Goal: Information Seeking & Learning: Learn about a topic

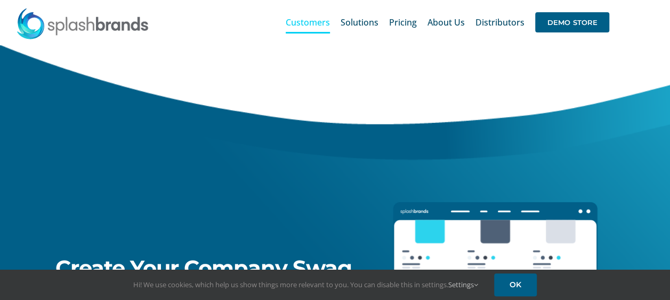
click at [314, 25] on span "Customers" at bounding box center [307, 22] width 44 height 9
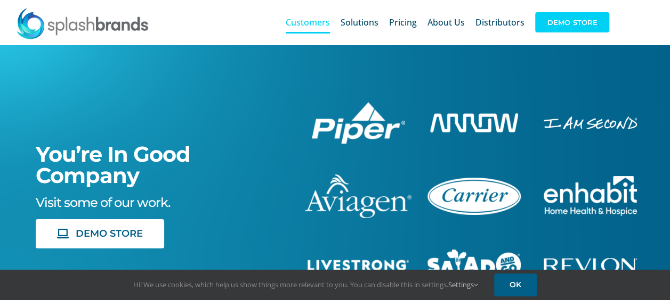
click at [578, 28] on span "DEMO STORE" at bounding box center [572, 22] width 74 height 20
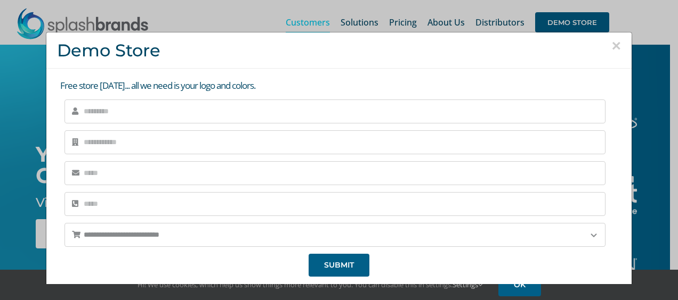
click at [636, 17] on div "**********" at bounding box center [339, 150] width 678 height 300
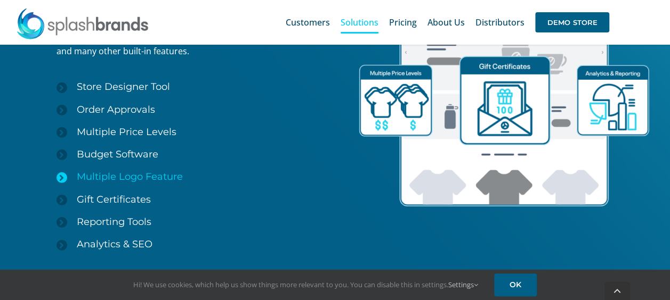
scroll to position [1589, 0]
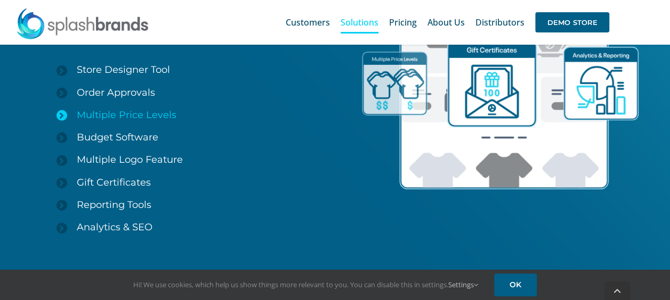
click at [63, 115] on icon at bounding box center [61, 115] width 11 height 11
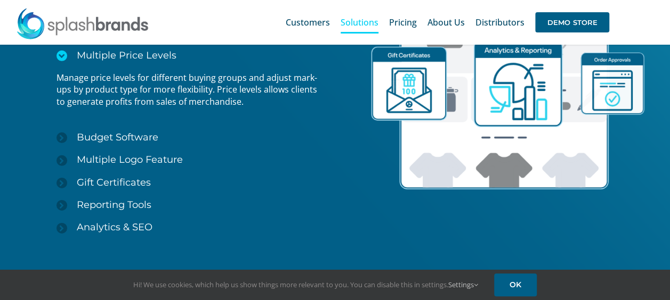
scroll to position [1589, 0]
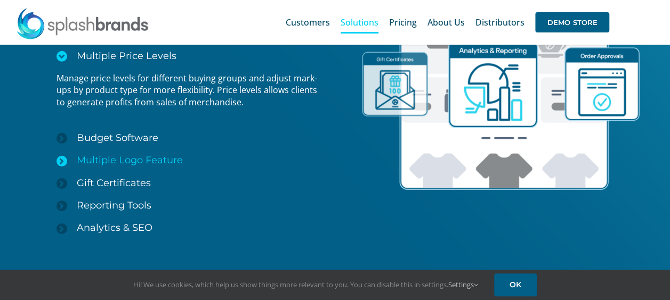
click at [65, 162] on icon at bounding box center [61, 161] width 11 height 11
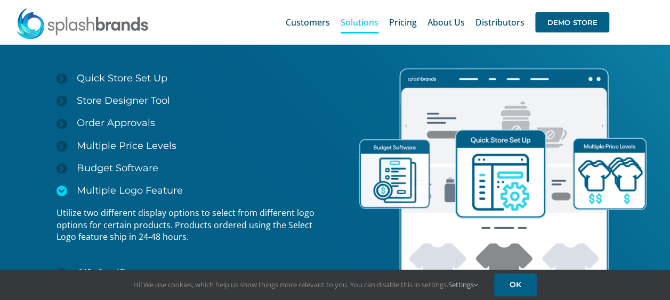
scroll to position [1482, 0]
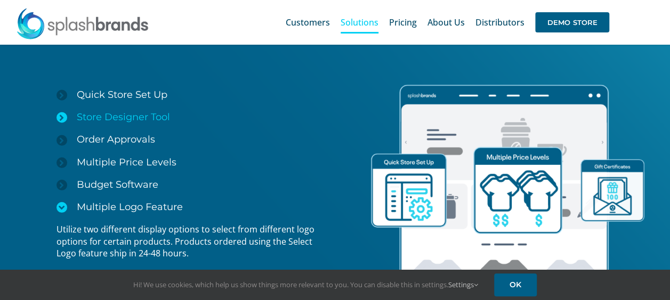
click at [65, 119] on icon at bounding box center [61, 117] width 11 height 11
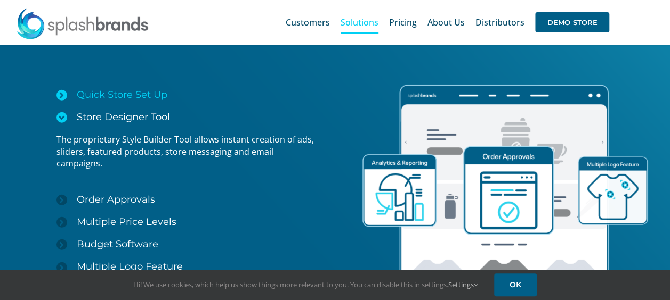
click at [63, 101] on icon at bounding box center [61, 95] width 11 height 11
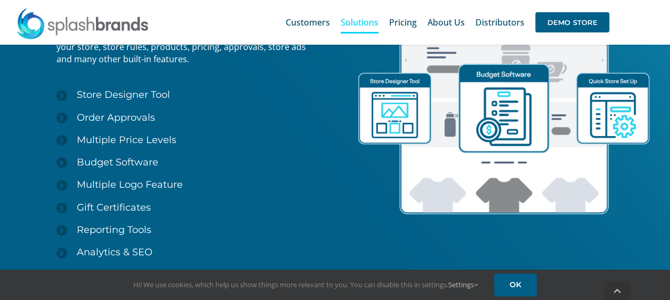
scroll to position [1589, 0]
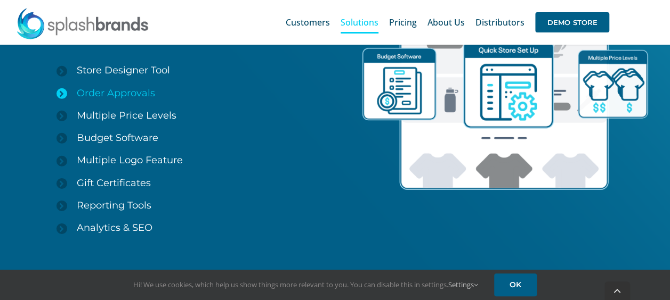
click at [62, 93] on icon at bounding box center [61, 93] width 11 height 11
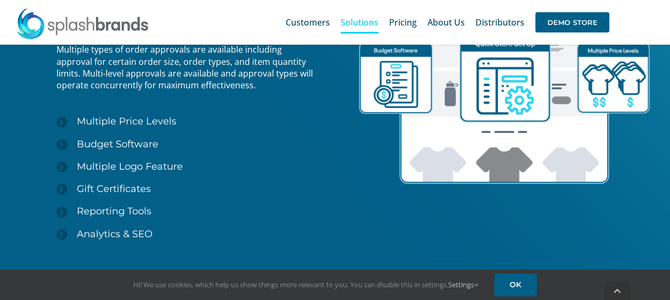
scroll to position [1586, 0]
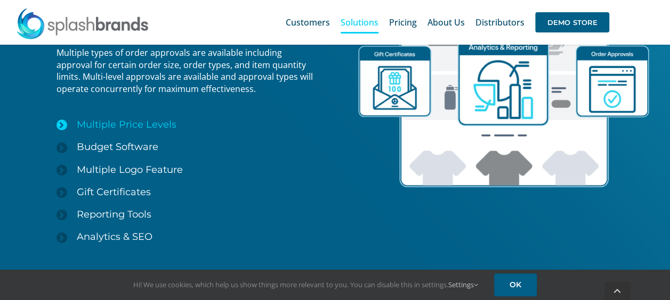
click at [63, 125] on icon at bounding box center [61, 125] width 11 height 11
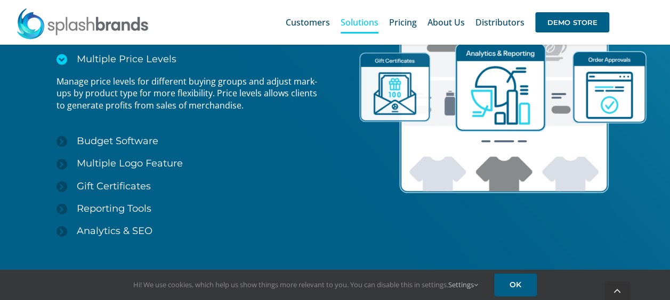
scroll to position [1592, 0]
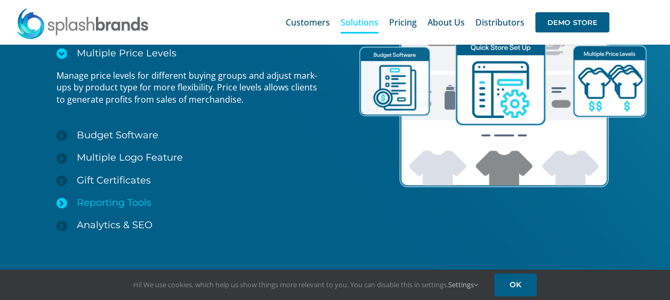
click at [61, 200] on icon at bounding box center [61, 203] width 11 height 11
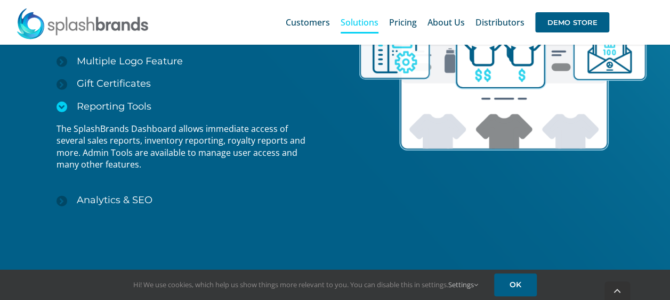
scroll to position [1639, 0]
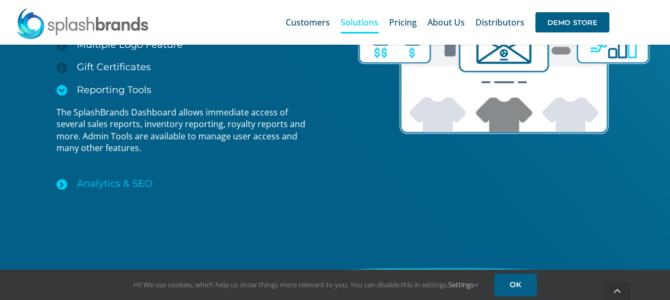
click at [62, 185] on icon at bounding box center [61, 185] width 11 height 11
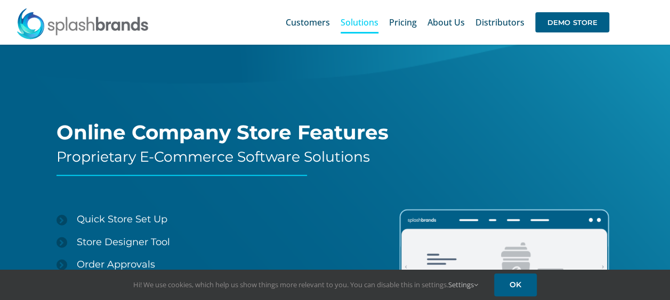
scroll to position [1314, 0]
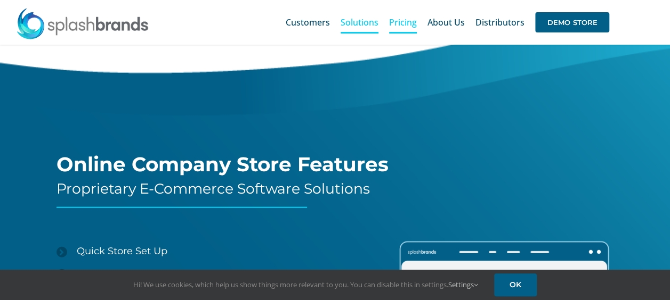
click at [395, 25] on span "Pricing" at bounding box center [403, 22] width 28 height 9
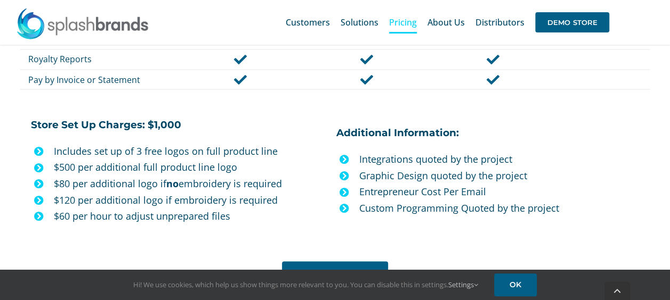
scroll to position [950, 0]
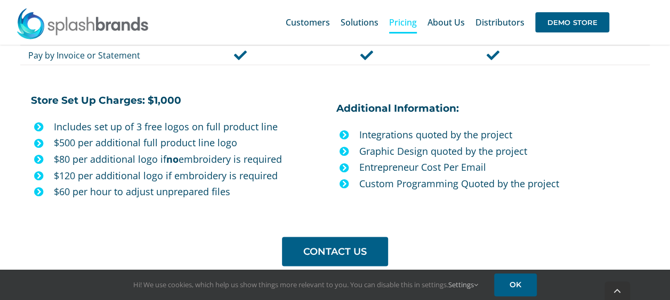
click at [344, 130] on icon at bounding box center [344, 134] width 10 height 10
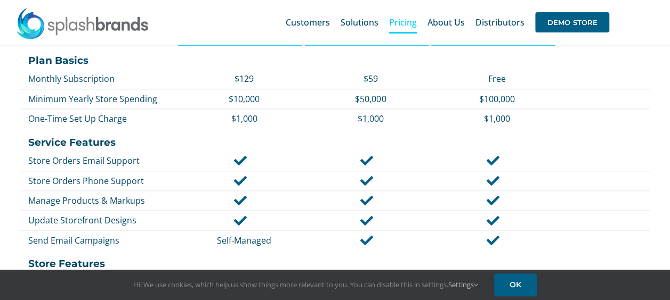
scroll to position [479, 0]
